Goal: Transaction & Acquisition: Download file/media

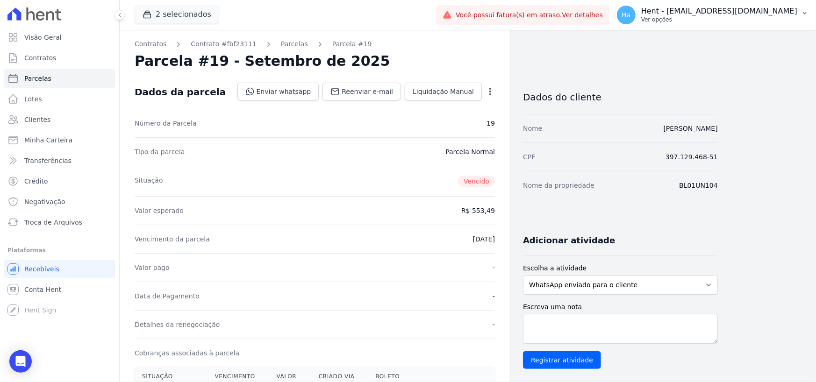
scroll to position [374, 0]
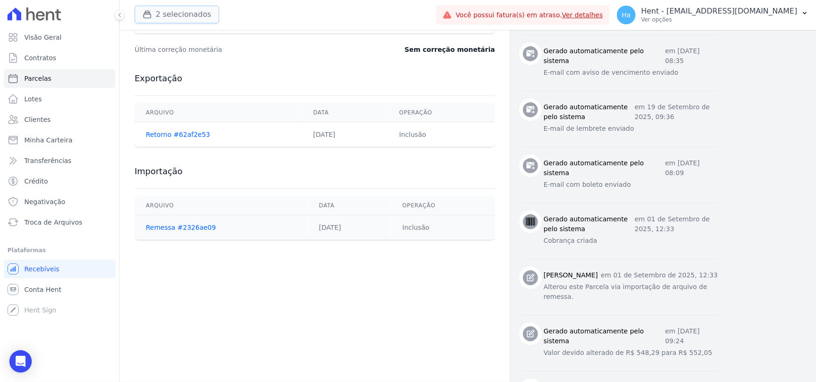
click at [166, 15] on button "2 selecionados" at bounding box center [177, 15] width 85 height 18
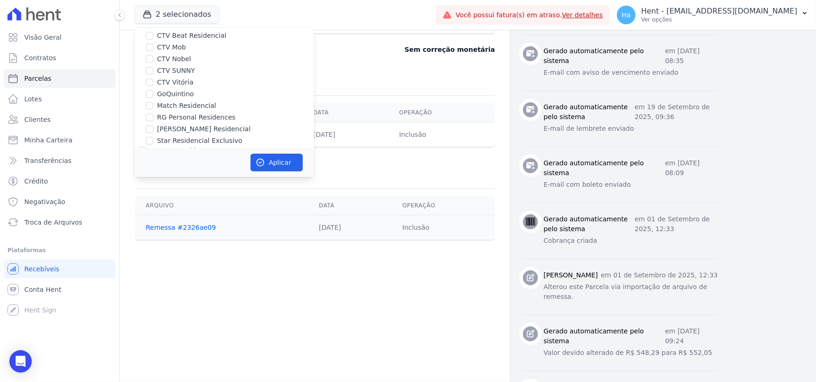
scroll to position [7346, 0]
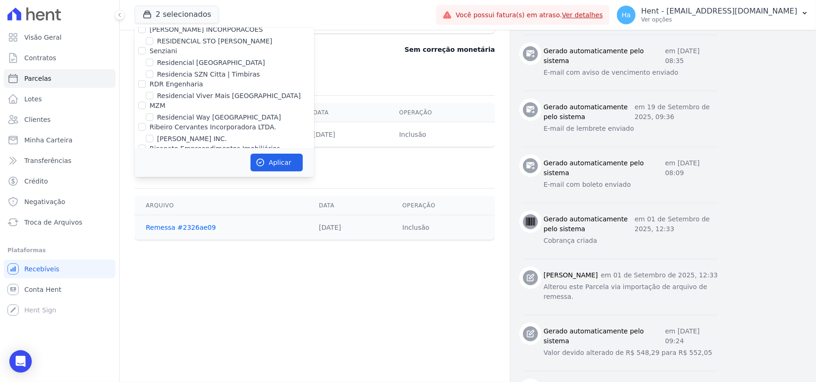
click at [141, 209] on input "OLIVEIRA INCORPORACOES E CONSTRUCOES LTDA" at bounding box center [141, 212] width 7 height 7
checkbox input "true"
click at [280, 165] on button "Aplicar" at bounding box center [276, 163] width 52 height 18
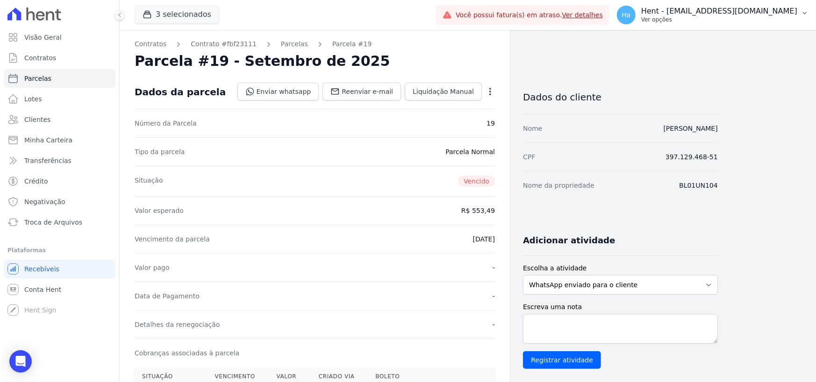
click at [733, 24] on button "Ha Hent - adriane.brito@hent.com.br Ver opções" at bounding box center [712, 15] width 207 height 26
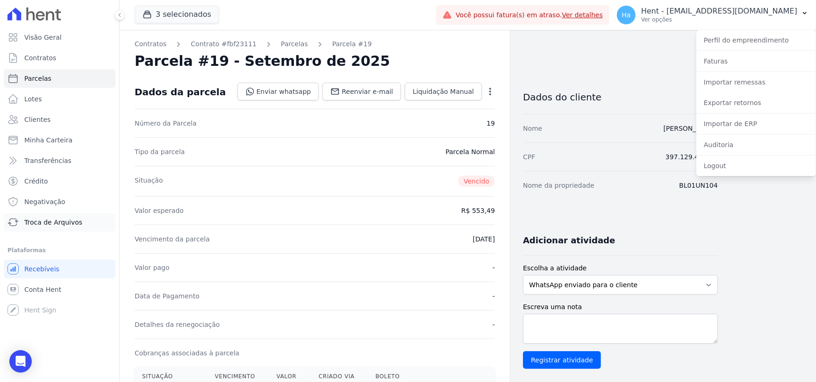
click at [57, 224] on span "Troca de Arquivos" at bounding box center [53, 222] width 58 height 9
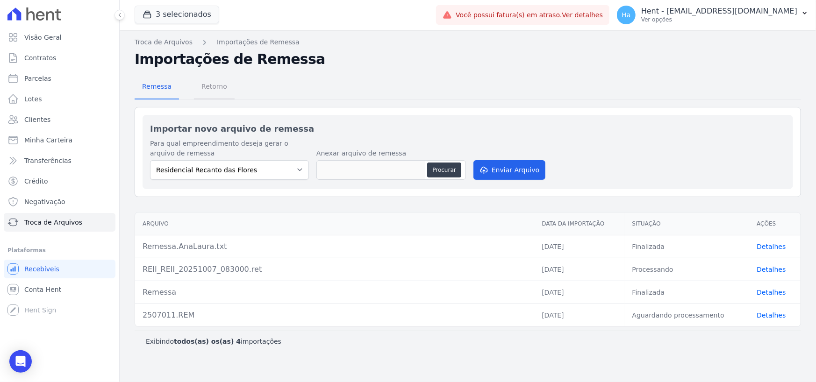
click at [220, 86] on span "Retorno" at bounding box center [214, 86] width 37 height 19
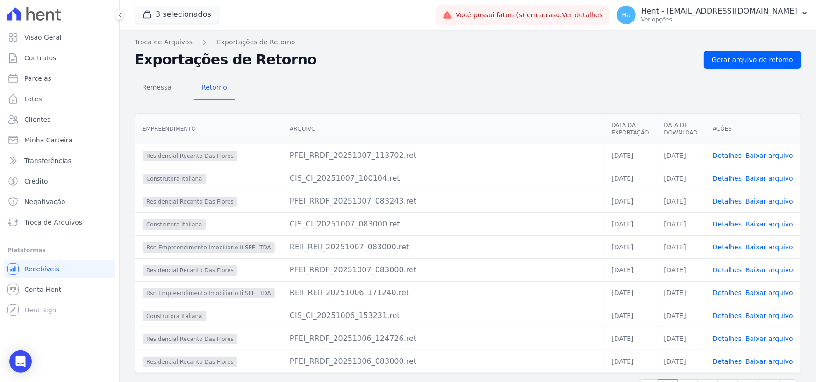
click at [299, 168] on td "CIS_CI_20251007_100104.ret" at bounding box center [443, 178] width 322 height 23
click at [721, 249] on link "Detalhes" at bounding box center [727, 246] width 29 height 7
click at [728, 248] on link "Detalhes" at bounding box center [727, 246] width 29 height 7
click at [725, 296] on link "Detalhes" at bounding box center [727, 292] width 29 height 7
click at [157, 91] on span "Remessa" at bounding box center [156, 87] width 41 height 19
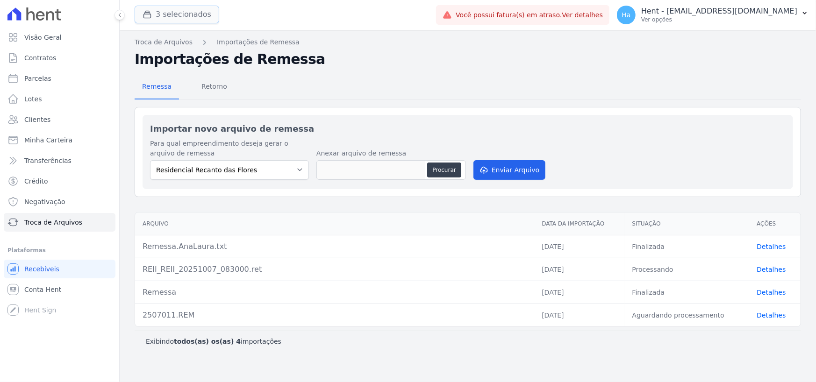
click at [190, 14] on button "3 selecionados" at bounding box center [177, 15] width 85 height 18
click at [192, 17] on button "3 selecionados" at bounding box center [177, 15] width 85 height 18
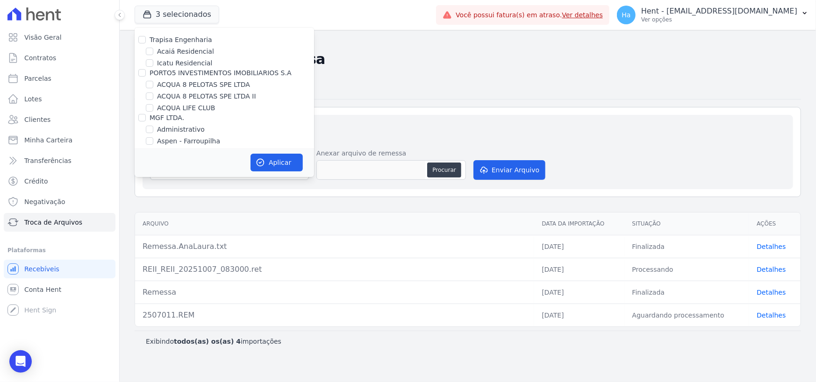
scroll to position [3821, 0]
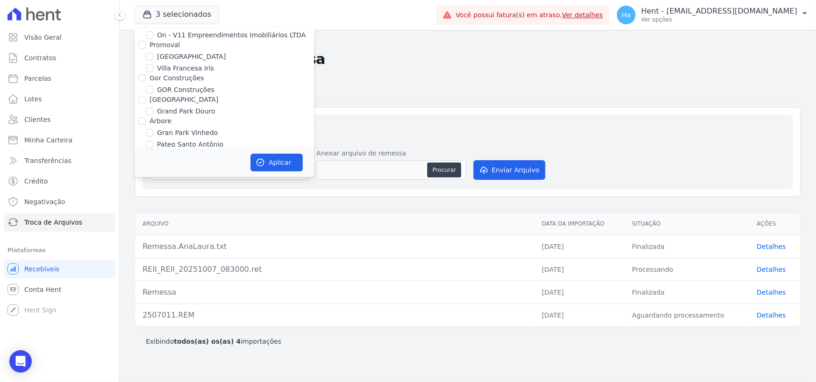
click at [147, 152] on input "RESIDENCIAL ABSOLUTO EMPREENDIMENTO IMOBILIARIO SPE LTDA" at bounding box center [149, 155] width 7 height 7
checkbox input "true"
click at [265, 163] on button "Aplicar" at bounding box center [276, 163] width 52 height 18
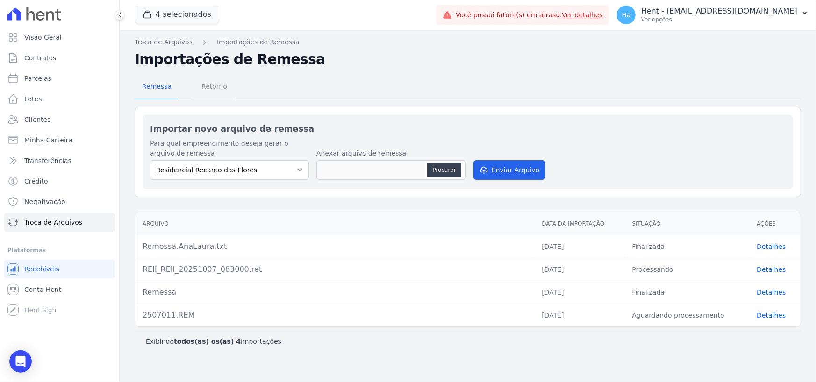
click at [214, 85] on span "Retorno" at bounding box center [214, 86] width 37 height 19
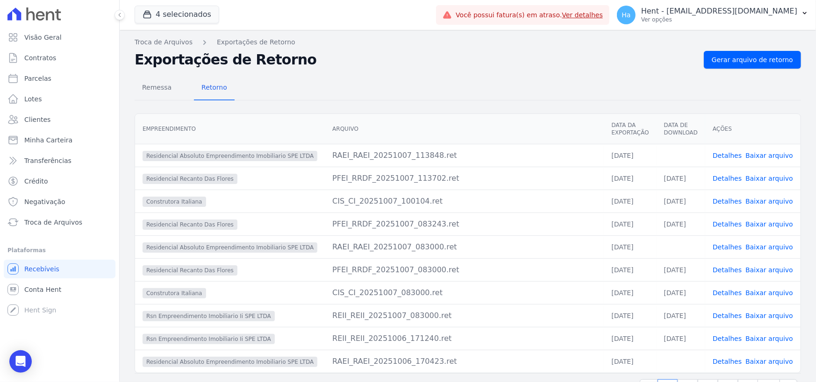
click at [728, 155] on link "Detalhes" at bounding box center [727, 155] width 29 height 7
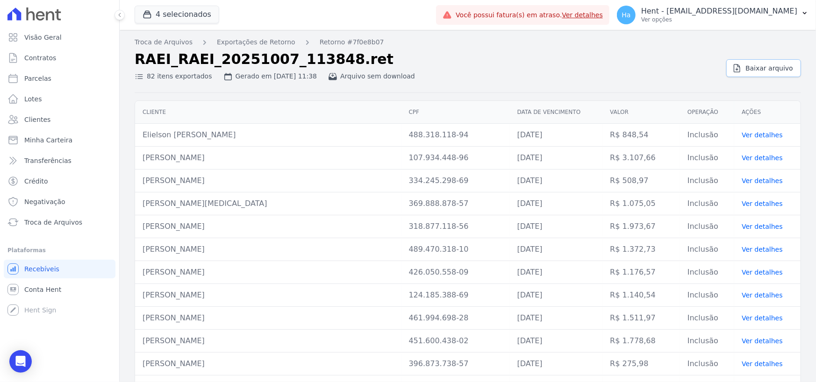
click at [757, 71] on span "Baixar arquivo" at bounding box center [769, 68] width 48 height 9
